Goal: Task Accomplishment & Management: Use online tool/utility

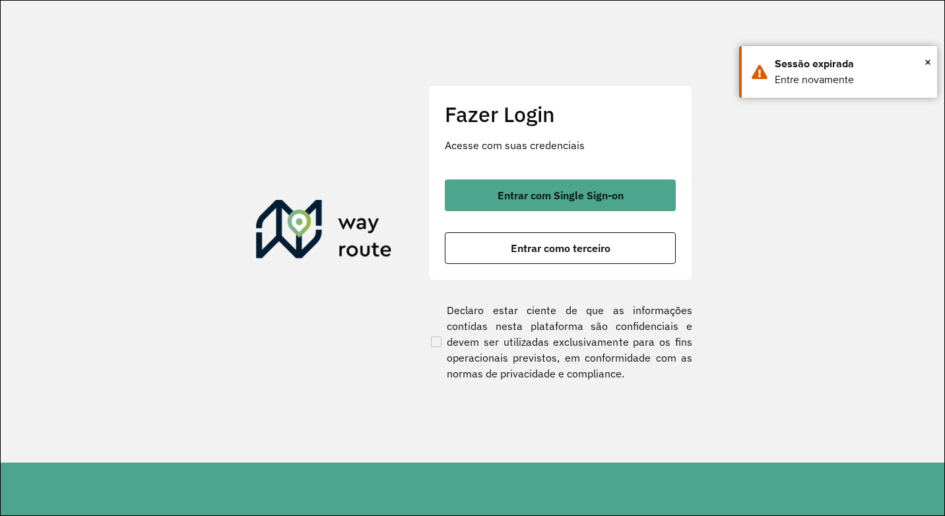
click at [514, 264] on div "Fazer Login Acesse com suas credenciais Entrar com Single Sign-on Entrar como t…" at bounding box center [560, 182] width 264 height 195
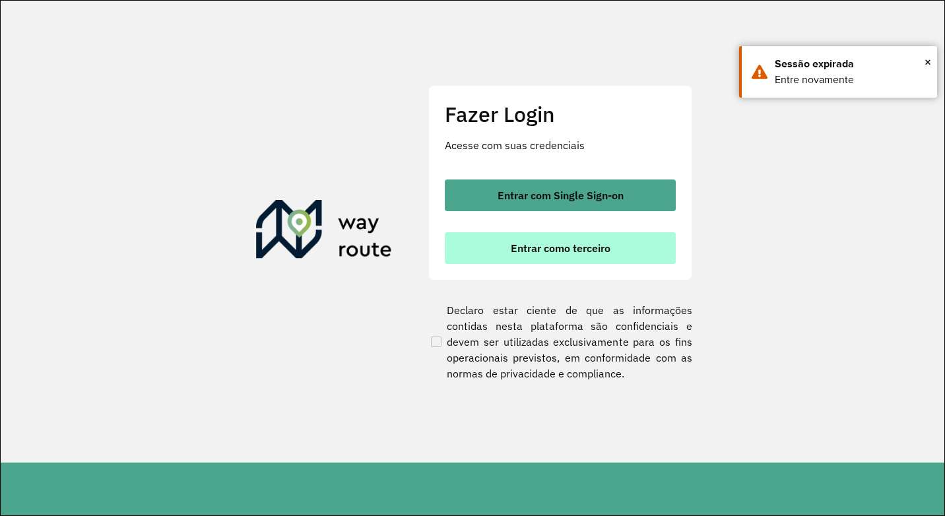
click at [506, 249] on button "Entrar como terceiro" at bounding box center [560, 248] width 231 height 32
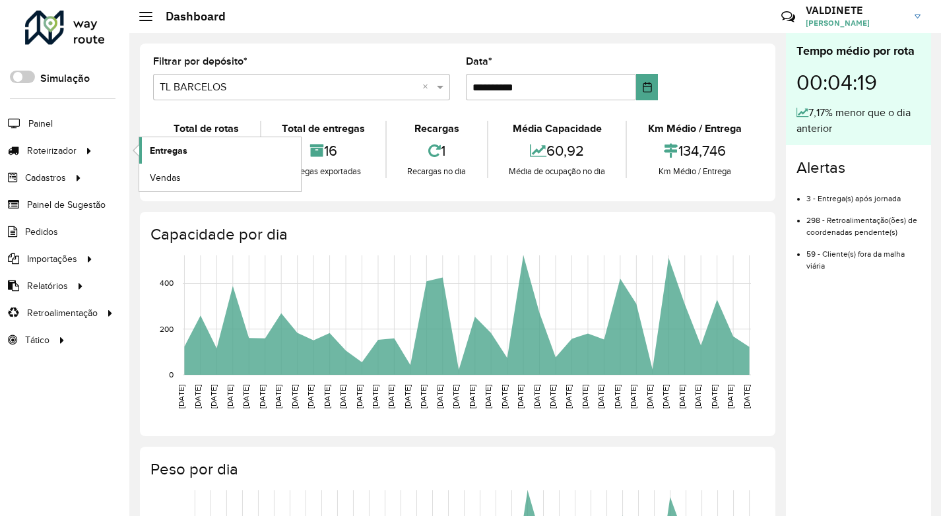
click at [219, 156] on link "Entregas" at bounding box center [220, 150] width 162 height 26
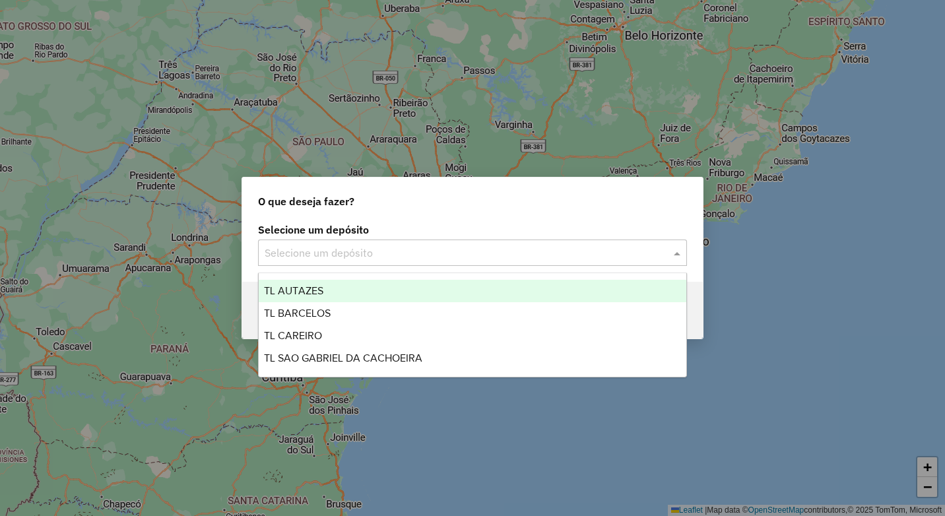
click at [325, 251] on input "text" at bounding box center [458, 253] width 389 height 16
click at [315, 289] on span "TL AUTAZES" at bounding box center [293, 290] width 59 height 11
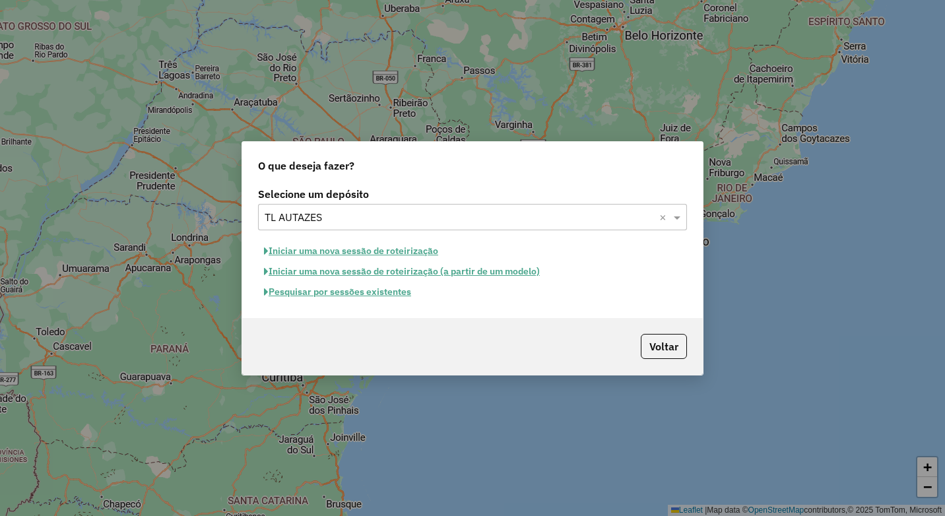
click at [371, 255] on button "Iniciar uma nova sessão de roteirização" at bounding box center [351, 251] width 186 height 20
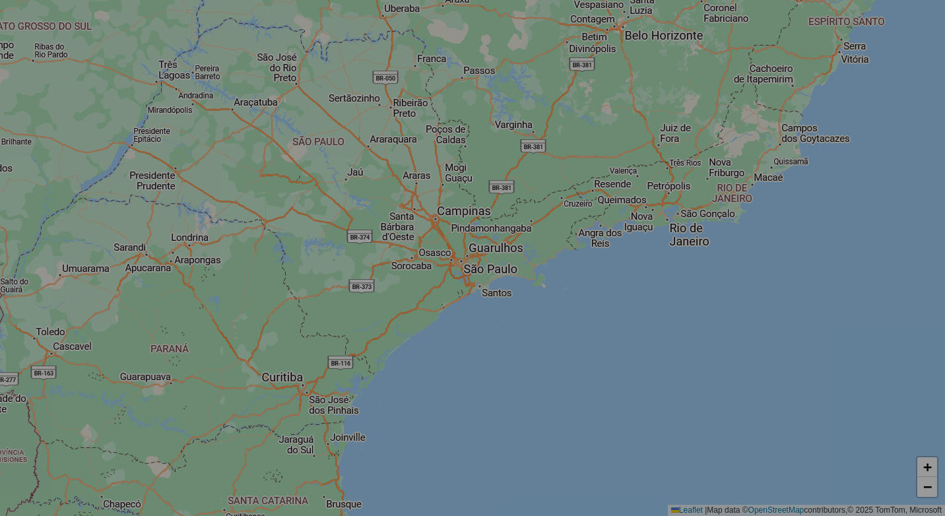
select select "*"
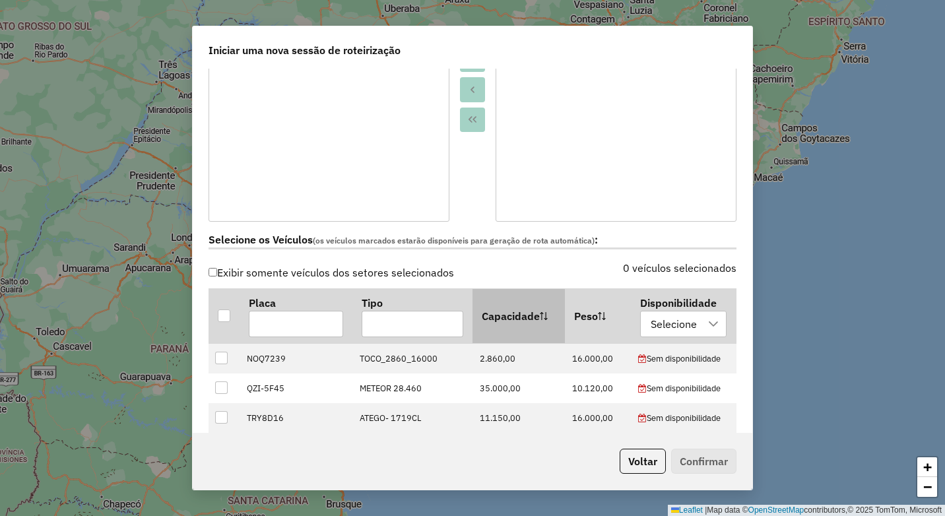
scroll to position [264, 0]
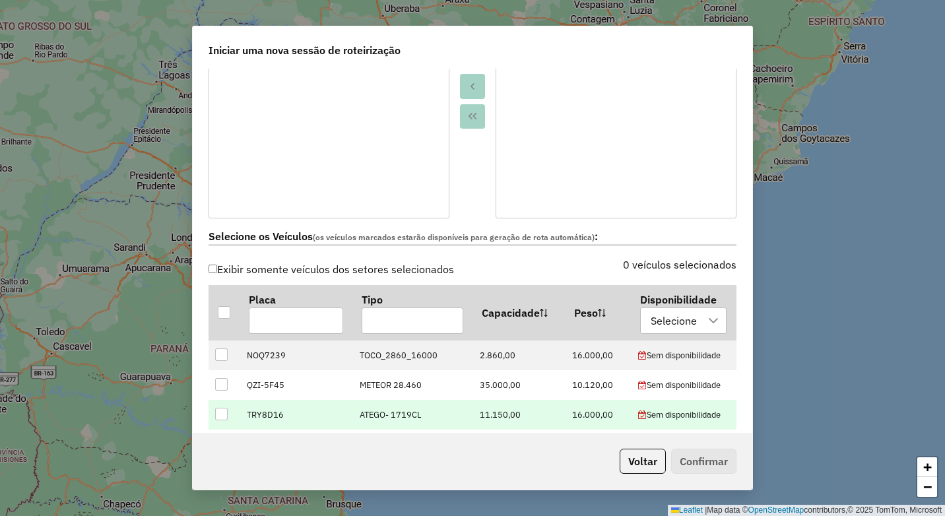
drag, startPoint x: 221, startPoint y: 386, endPoint x: 355, endPoint y: 410, distance: 136.1
click at [221, 384] on div at bounding box center [221, 384] width 13 height 13
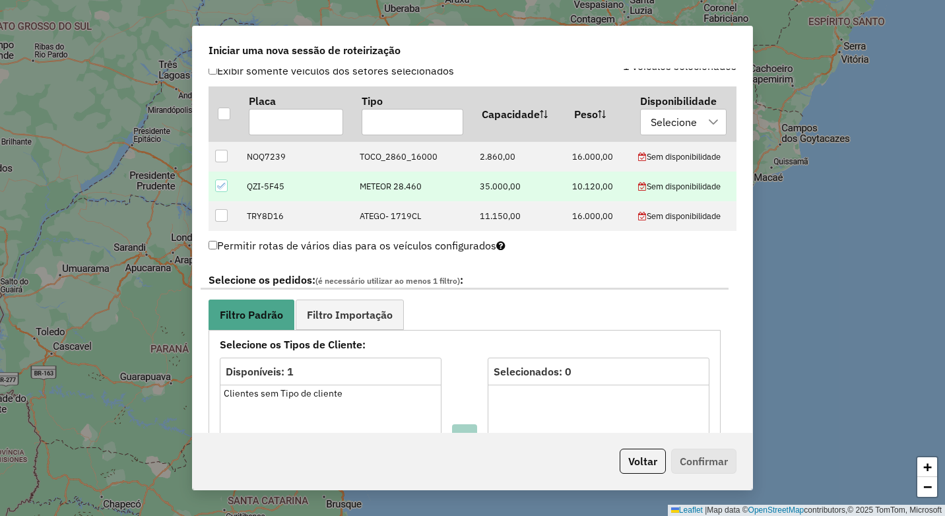
scroll to position [528, 0]
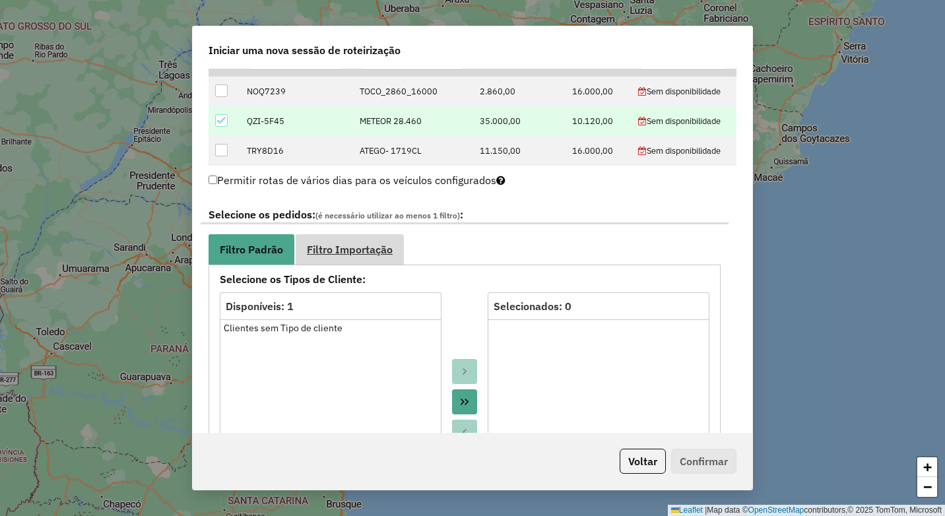
click at [317, 257] on link "Filtro Importação" at bounding box center [349, 249] width 108 height 30
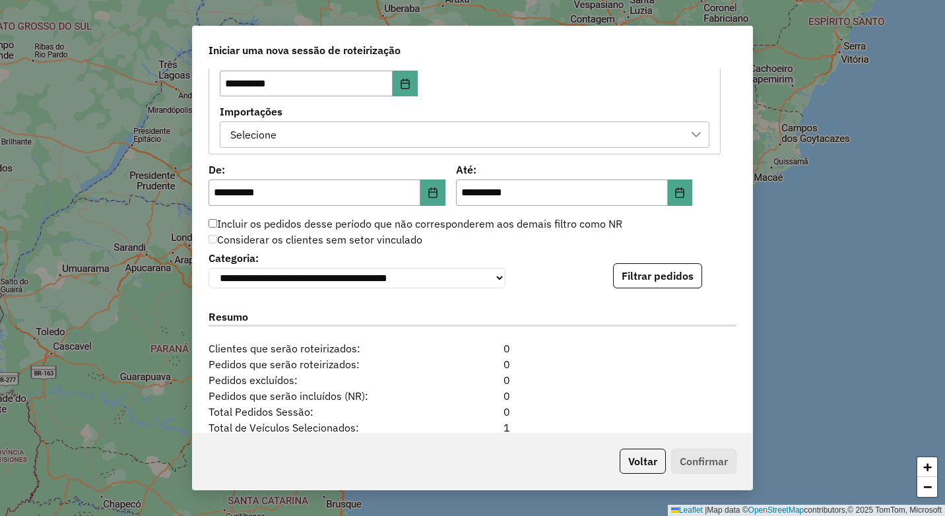
scroll to position [792, 0]
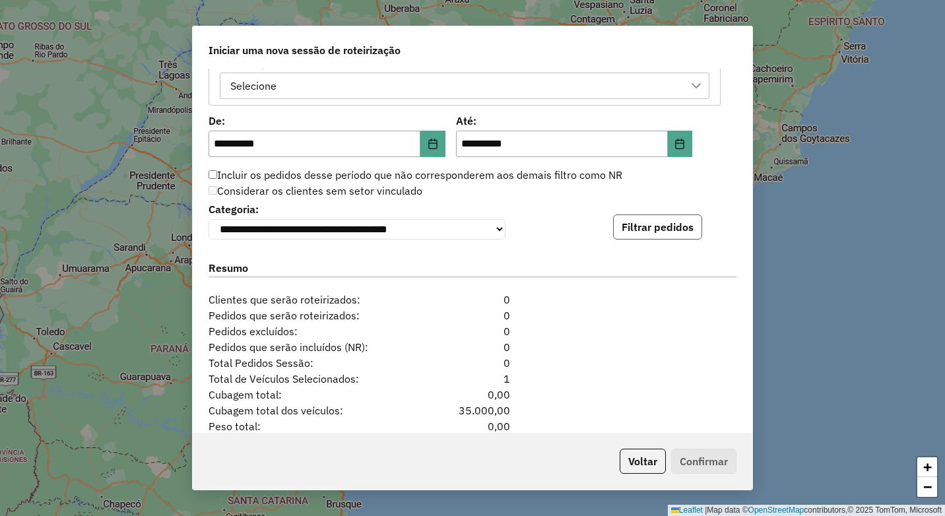
click at [674, 230] on button "Filtrar pedidos" at bounding box center [657, 226] width 89 height 25
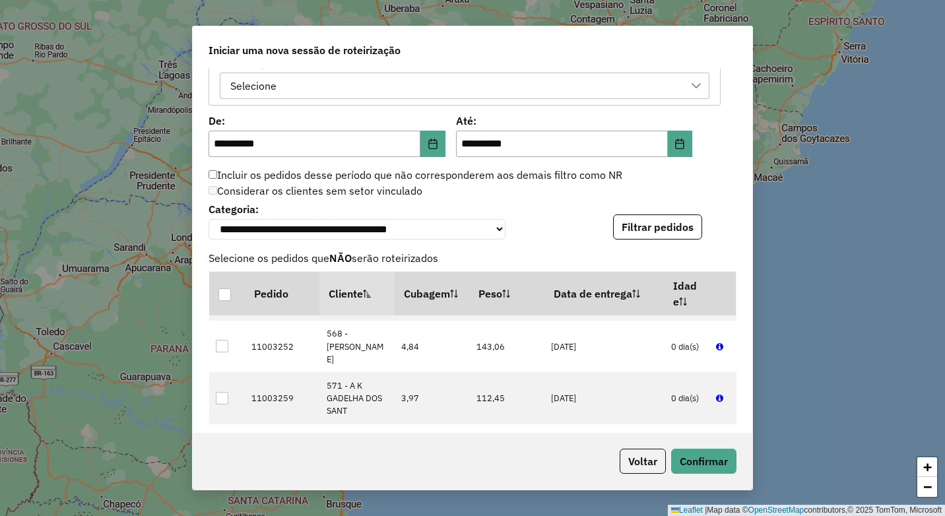
scroll to position [484, 0]
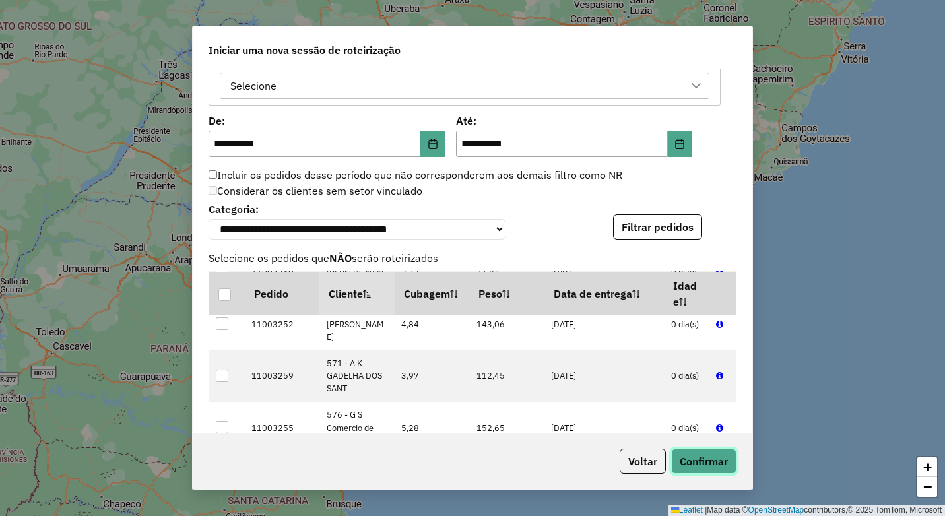
click at [717, 463] on button "Confirmar" at bounding box center [703, 461] width 65 height 25
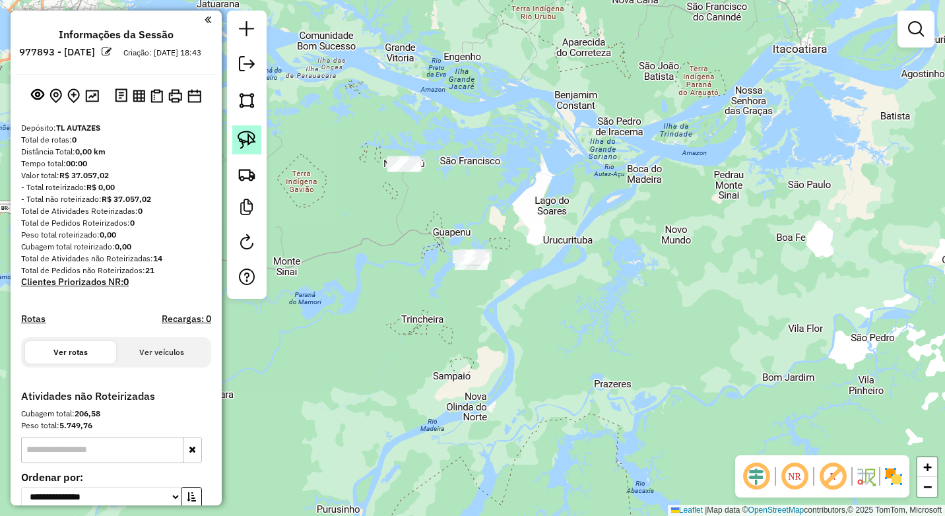
click at [241, 131] on img at bounding box center [246, 140] width 18 height 18
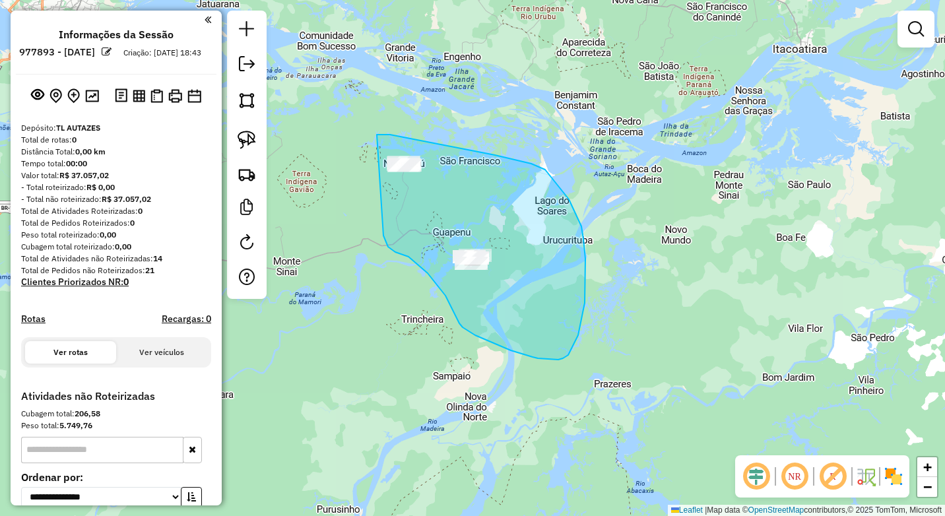
drag, startPoint x: 377, startPoint y: 135, endPoint x: 383, endPoint y: 235, distance: 101.1
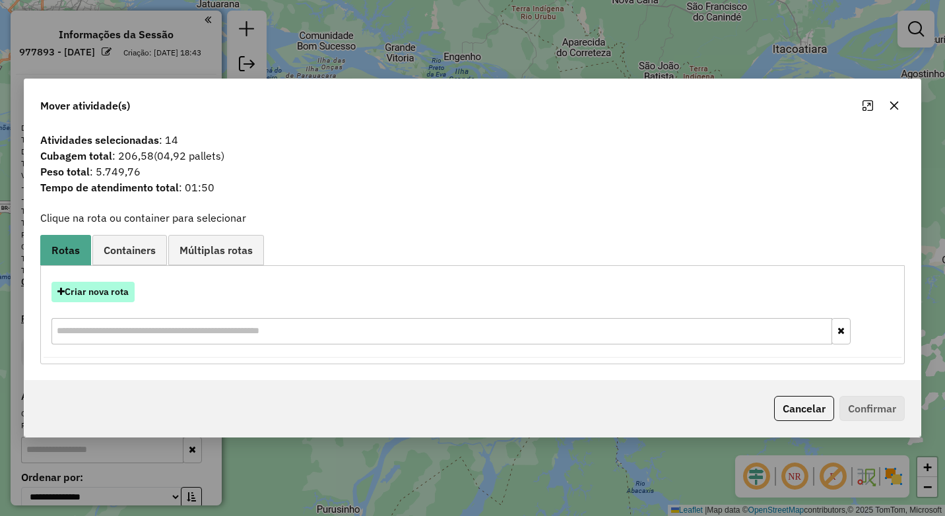
click at [95, 295] on button "Criar nova rota" at bounding box center [92, 292] width 83 height 20
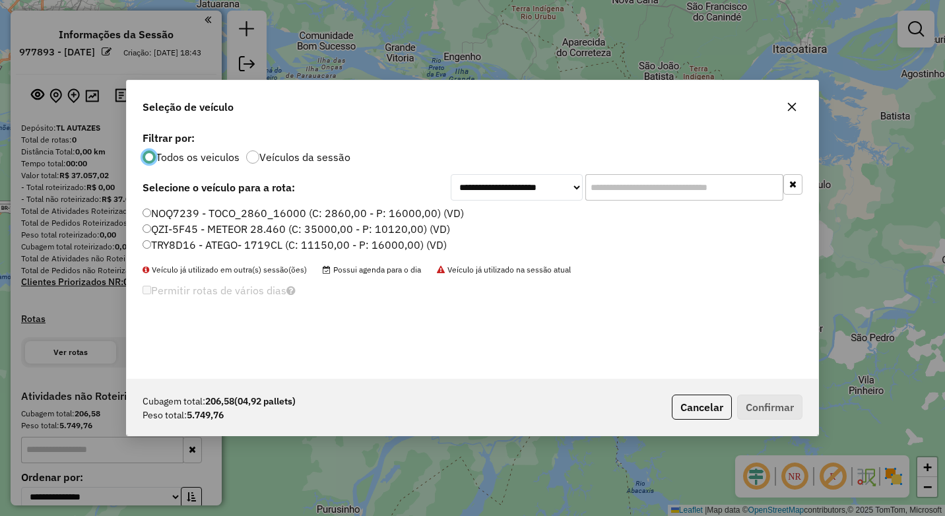
scroll to position [7, 4]
click at [152, 227] on label "QZI-5F45 - METEOR 28.460 (C: 35000,00 - P: 10120,00) (VD)" at bounding box center [295, 229] width 307 height 16
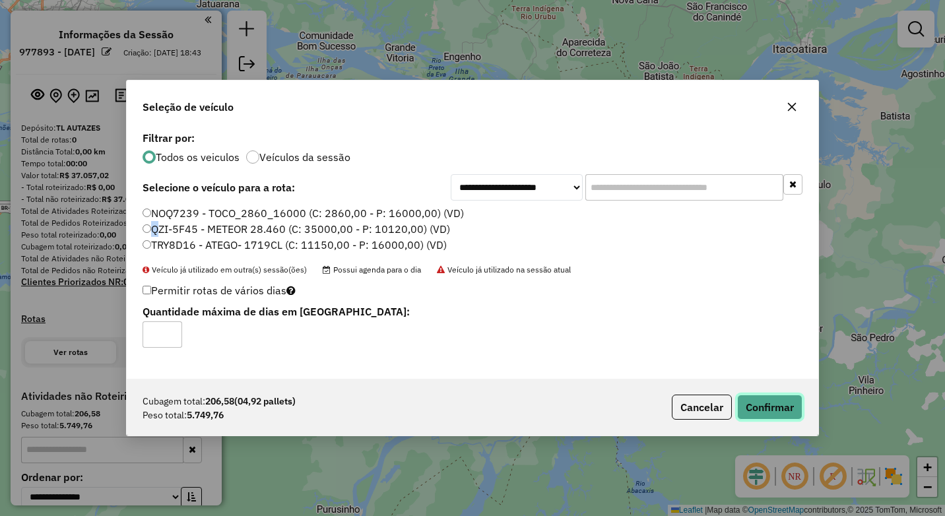
click at [787, 404] on button "Confirmar" at bounding box center [769, 406] width 65 height 25
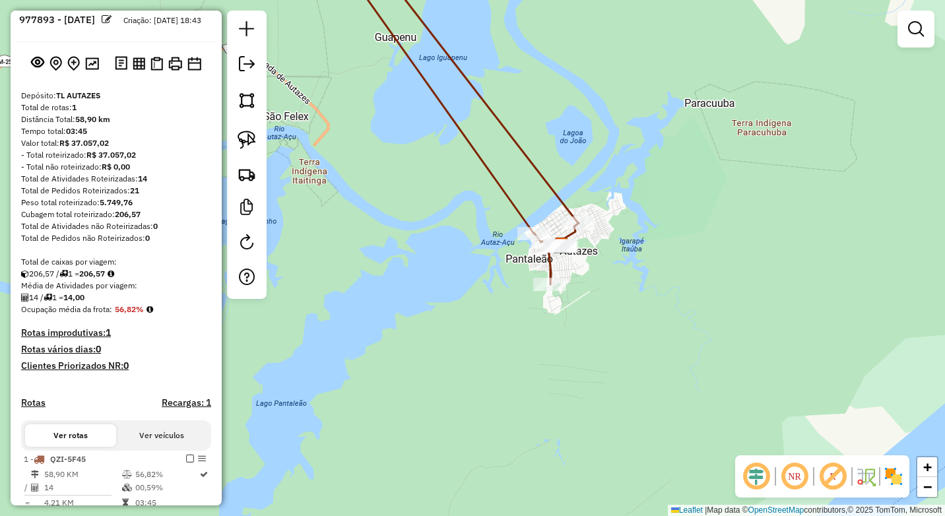
scroll to position [66, 0]
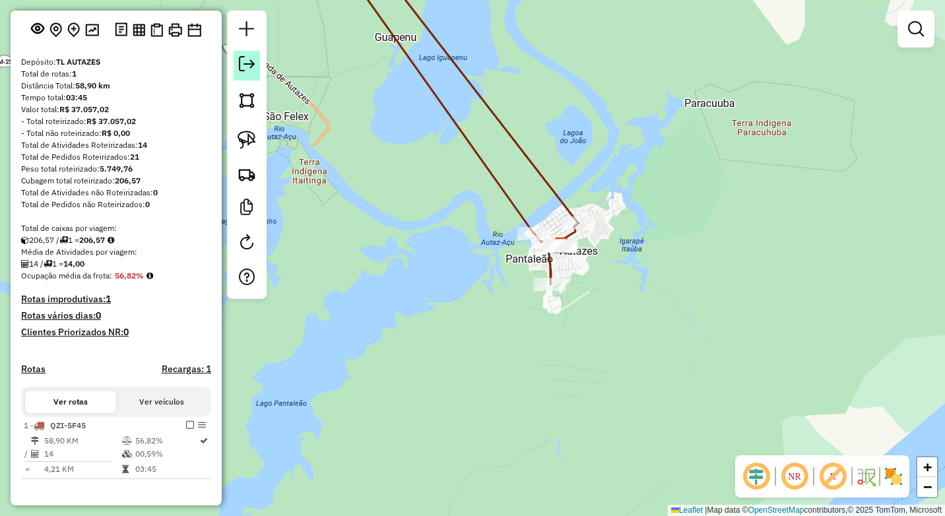
click at [251, 77] on link at bounding box center [246, 66] width 26 height 30
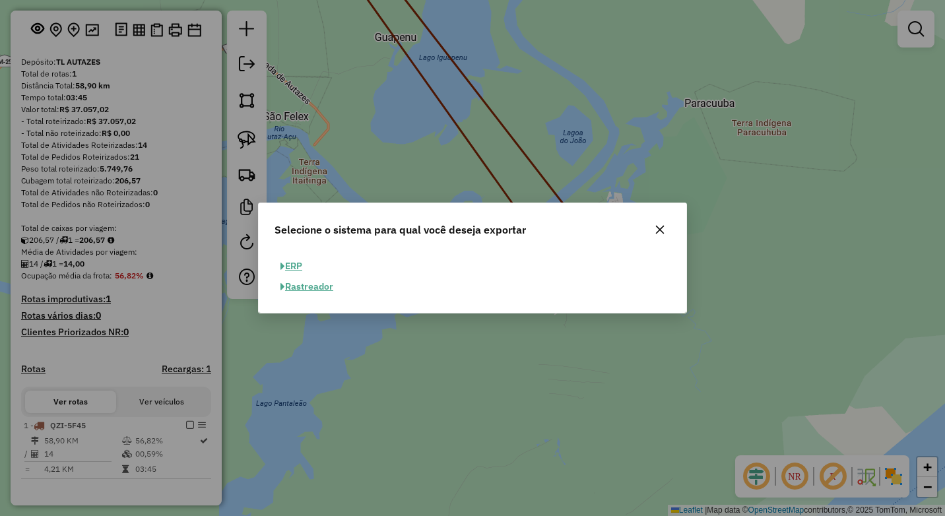
click at [292, 266] on button "ERP" at bounding box center [291, 266] width 34 height 20
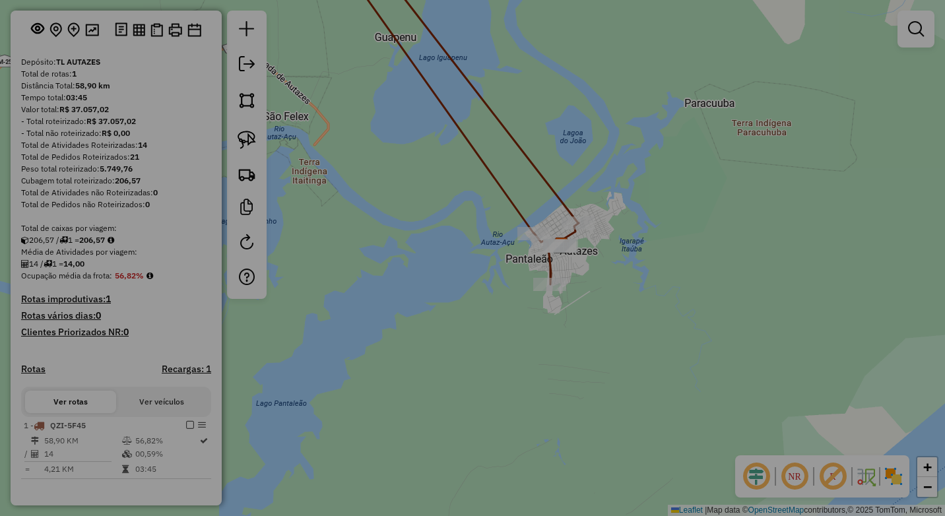
select select "**"
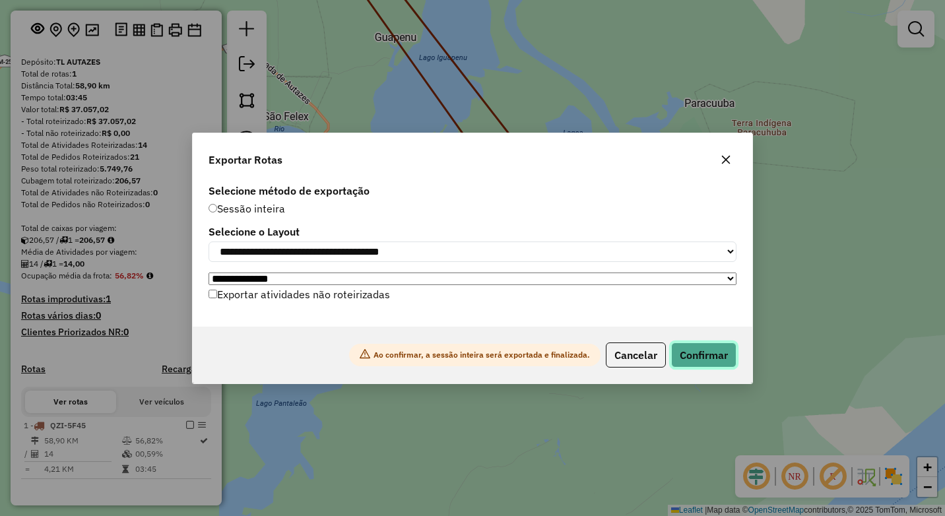
click at [685, 360] on button "Confirmar" at bounding box center [703, 354] width 65 height 25
